Goal: Transaction & Acquisition: Purchase product/service

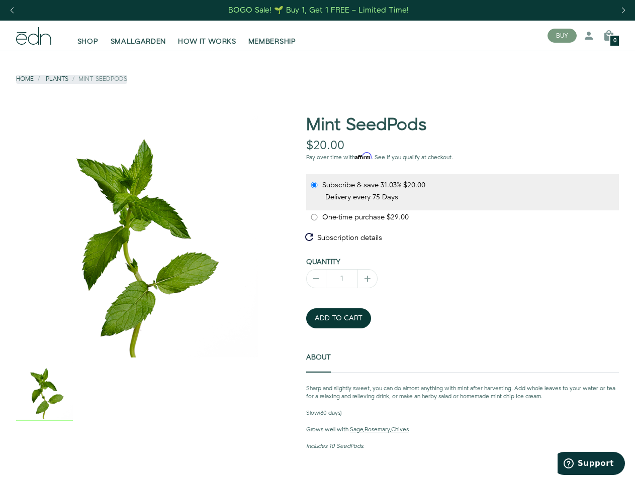
click at [623, 11] on div "Next slide" at bounding box center [623, 10] width 14 height 22
click at [12, 11] on div "Previous slide" at bounding box center [12, 10] width 14 height 22
click at [562, 36] on button "BUY" at bounding box center [561, 36] width 29 height 14
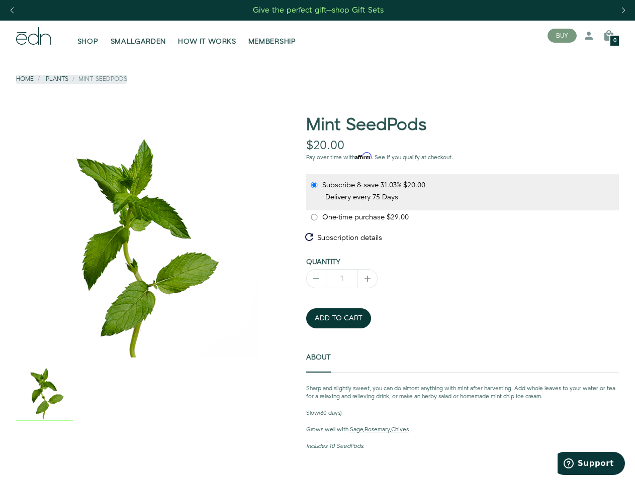
click at [588, 36] on icon at bounding box center [588, 36] width 12 height 12
click at [609, 36] on icon at bounding box center [609, 36] width 12 height 12
click at [609, 36] on div at bounding box center [317, 241] width 635 height 482
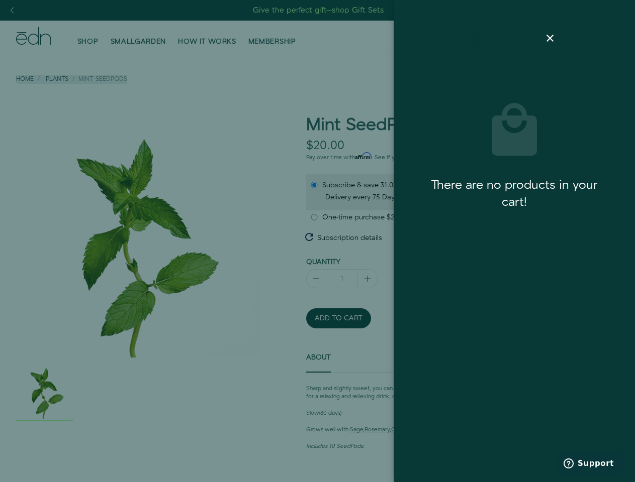
click at [137, 237] on div at bounding box center [317, 241] width 635 height 482
click at [137, 392] on div at bounding box center [317, 241] width 635 height 482
